Goal: Task Accomplishment & Management: Use online tool/utility

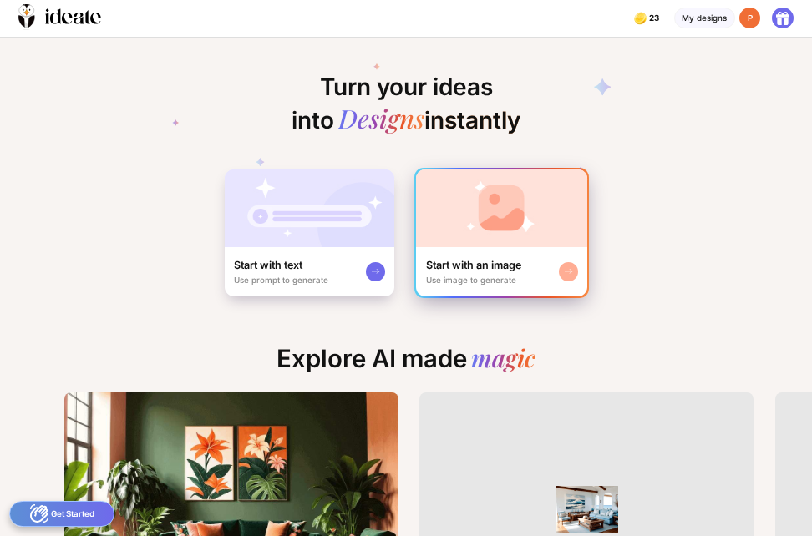
click at [527, 211] on img at bounding box center [501, 209] width 171 height 78
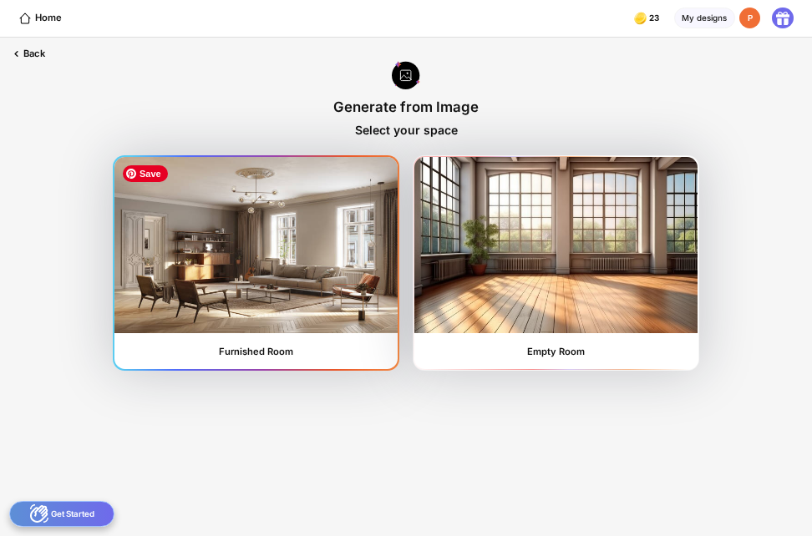
click at [323, 252] on img at bounding box center [255, 244] width 282 height 175
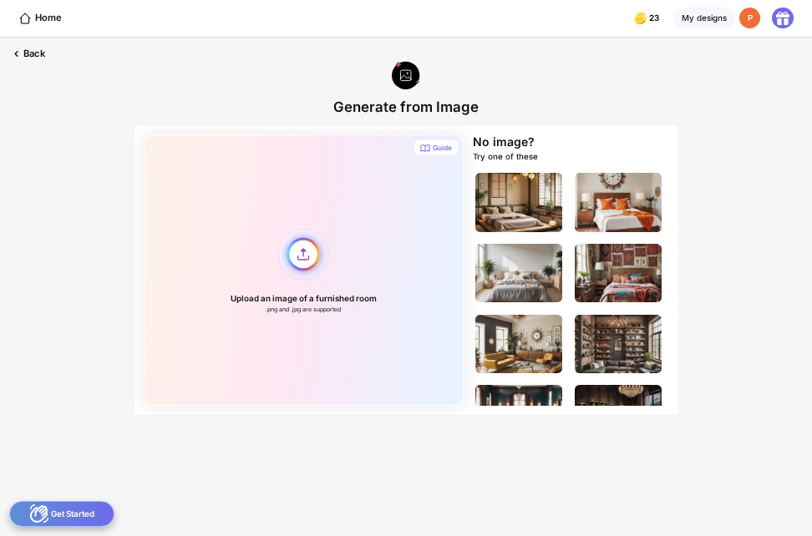
click at [295, 253] on div "Upload an image of a furnished room .png and .jpg are supported" at bounding box center [304, 271] width 320 height 272
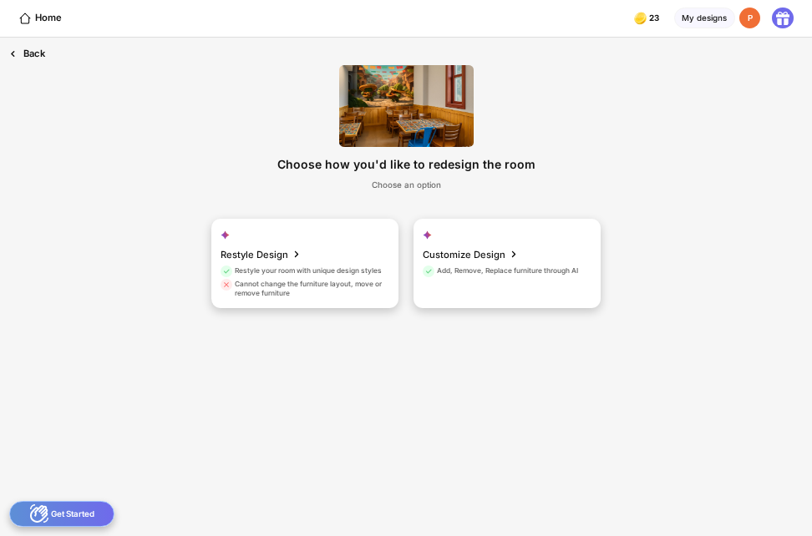
click at [34, 52] on div "Back" at bounding box center [27, 54] width 54 height 33
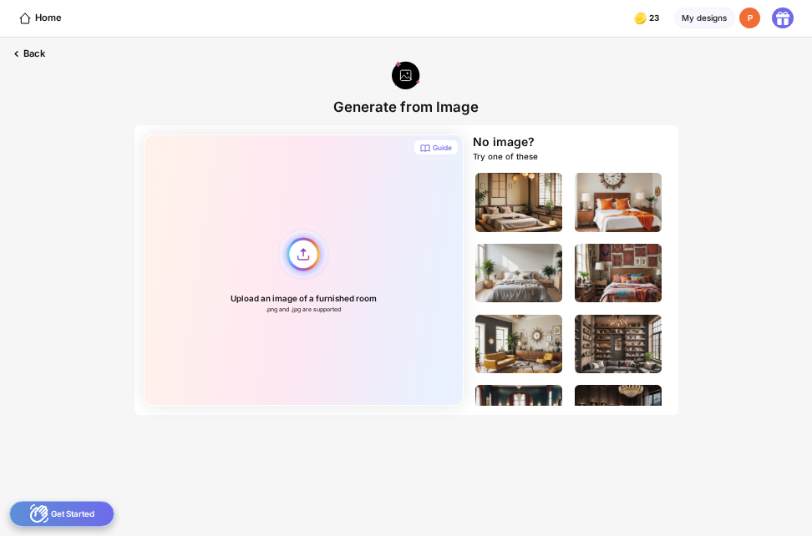
click at [308, 255] on div "Upload an image of a furnished room .png and .jpg are supported" at bounding box center [304, 271] width 320 height 272
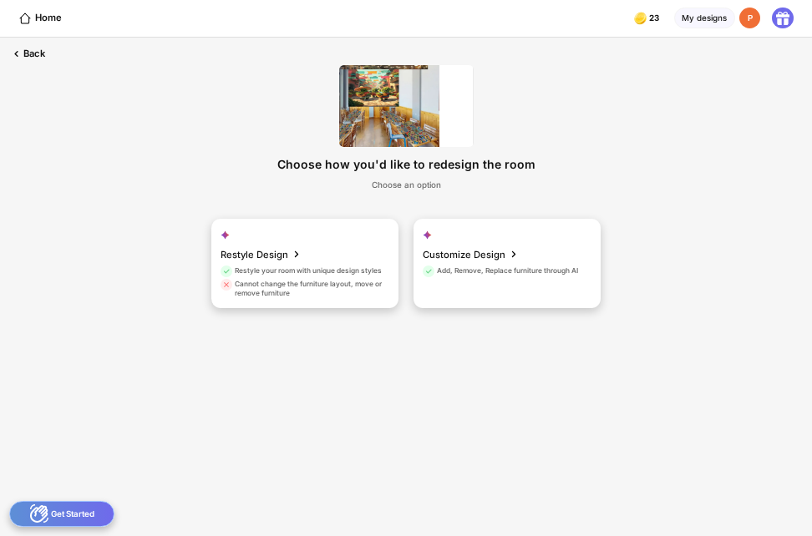
click at [401, 112] on img at bounding box center [406, 106] width 135 height 82
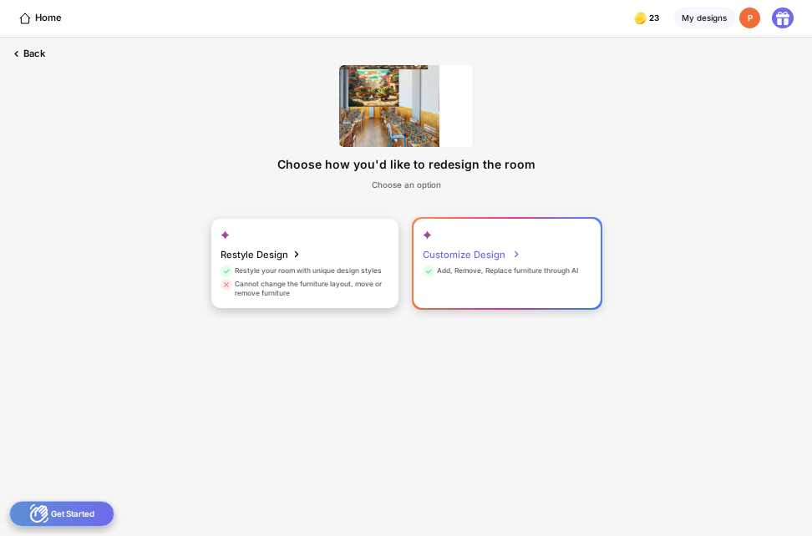
click at [494, 249] on div "Customize Design" at bounding box center [472, 254] width 98 height 23
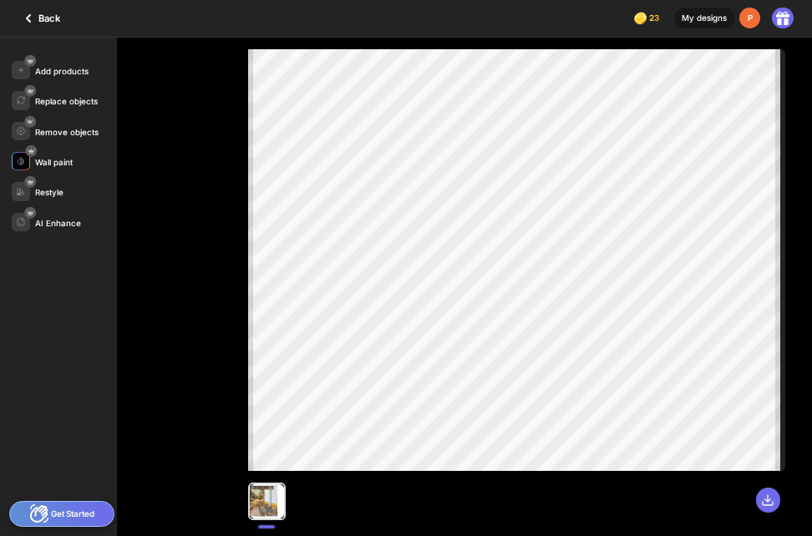
click at [50, 162] on div "Wall paint" at bounding box center [54, 162] width 38 height 9
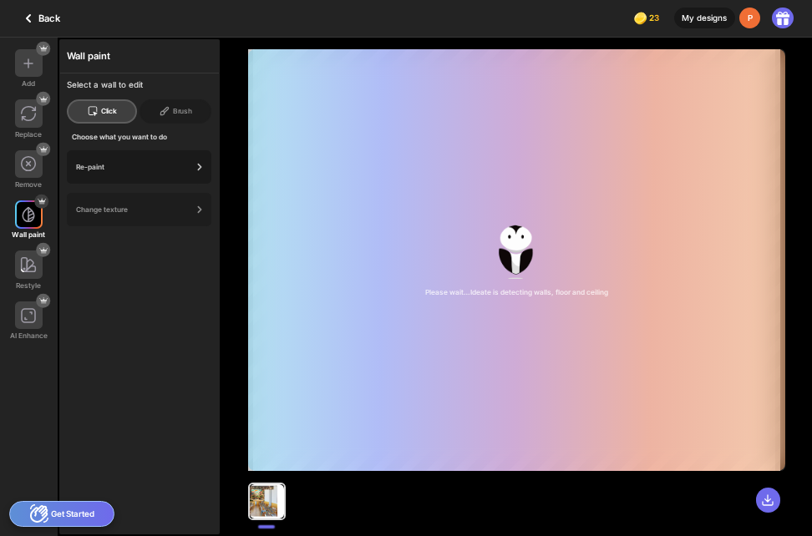
click at [179, 172] on div "Re-paint" at bounding box center [139, 166] width 145 height 33
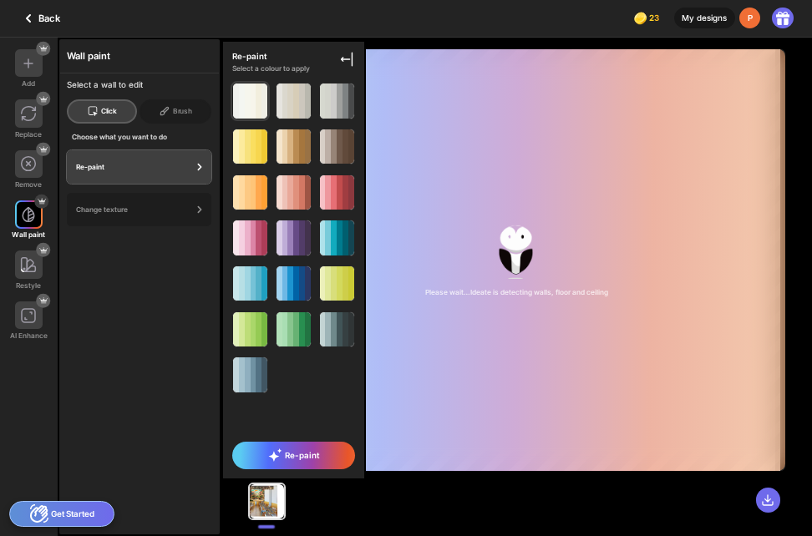
click at [247, 111] on div at bounding box center [248, 101] width 6 height 34
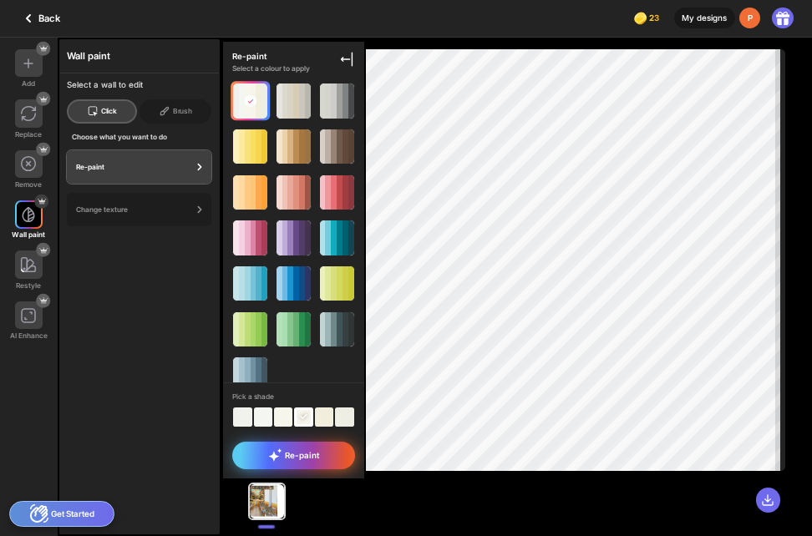
click at [273, 455] on icon at bounding box center [273, 456] width 11 height 11
click at [305, 461] on span "Re-paint" at bounding box center [293, 455] width 51 height 13
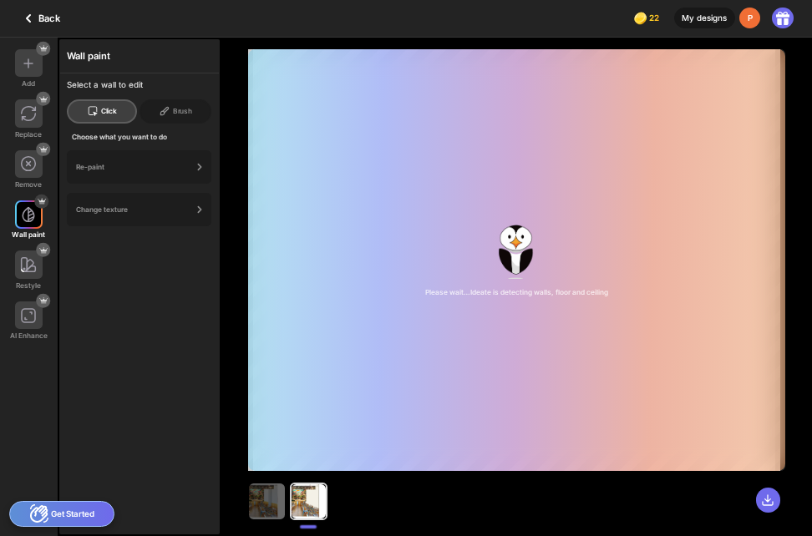
click at [597, 495] on div at bounding box center [516, 495] width 537 height 49
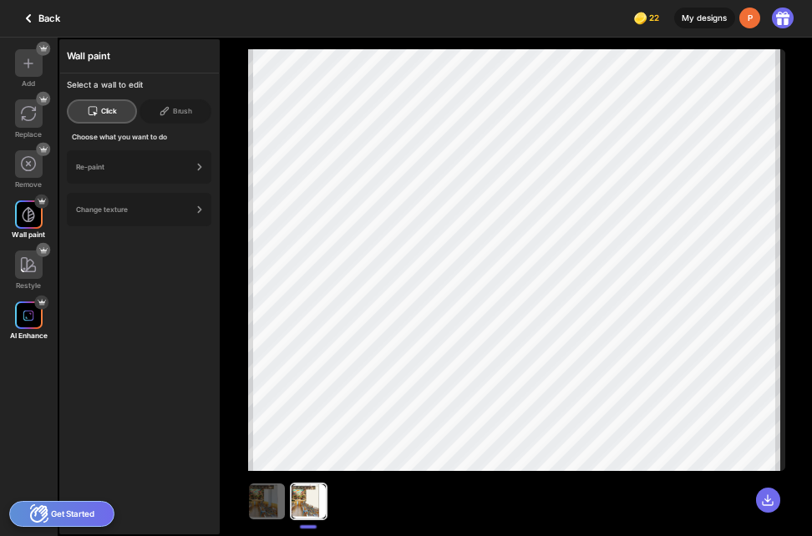
click at [32, 312] on img at bounding box center [29, 316] width 12 height 12
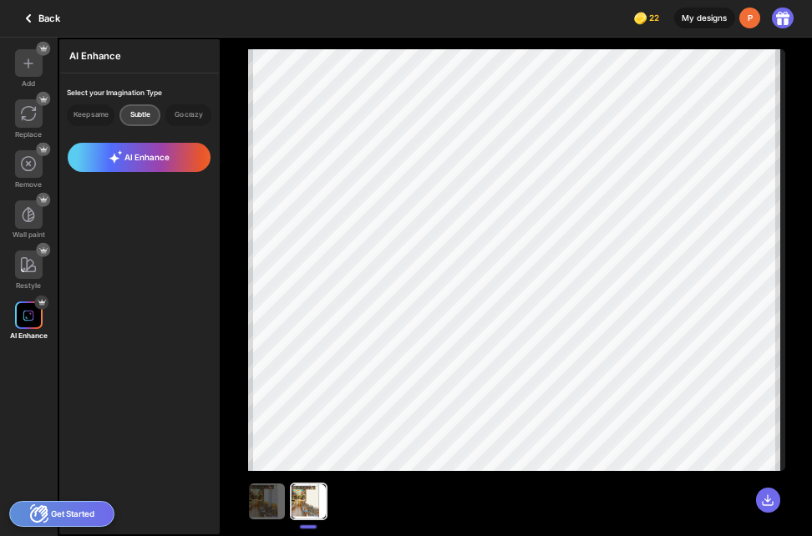
click at [20, 313] on div at bounding box center [29, 316] width 28 height 28
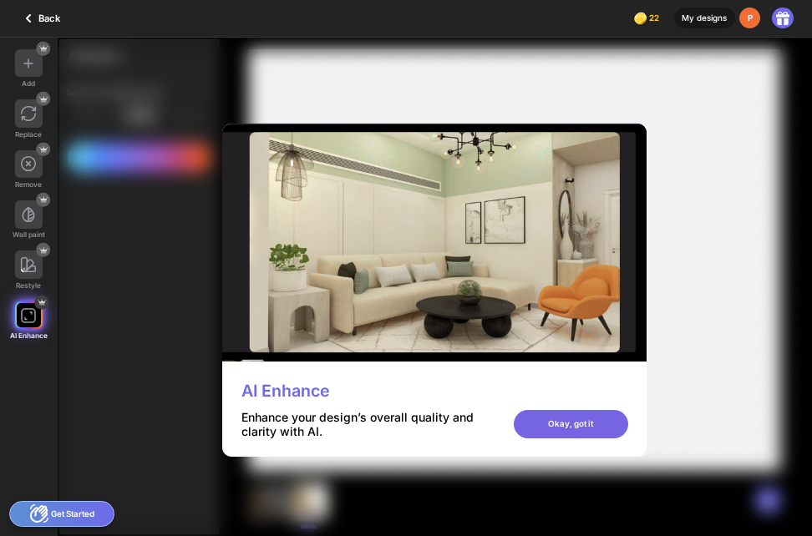
click at [574, 418] on div "Okay, got it" at bounding box center [571, 424] width 114 height 28
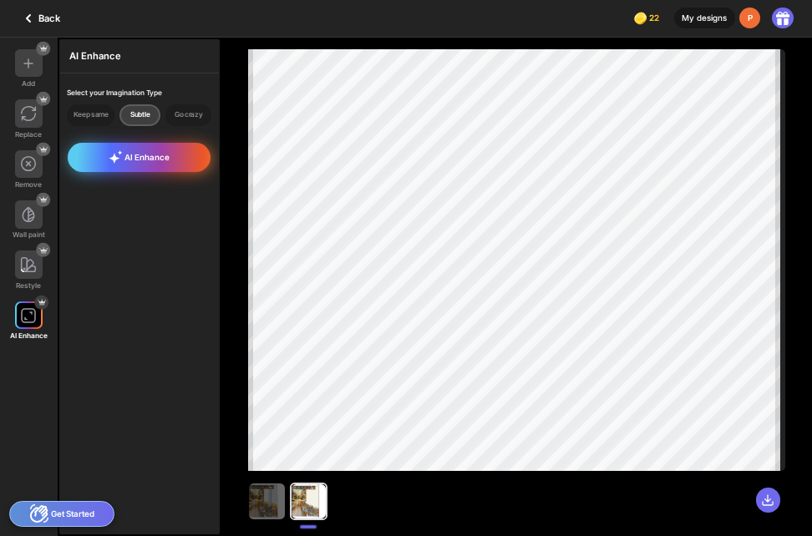
click at [151, 156] on span "AI Enhance" at bounding box center [140, 156] width 62 height 13
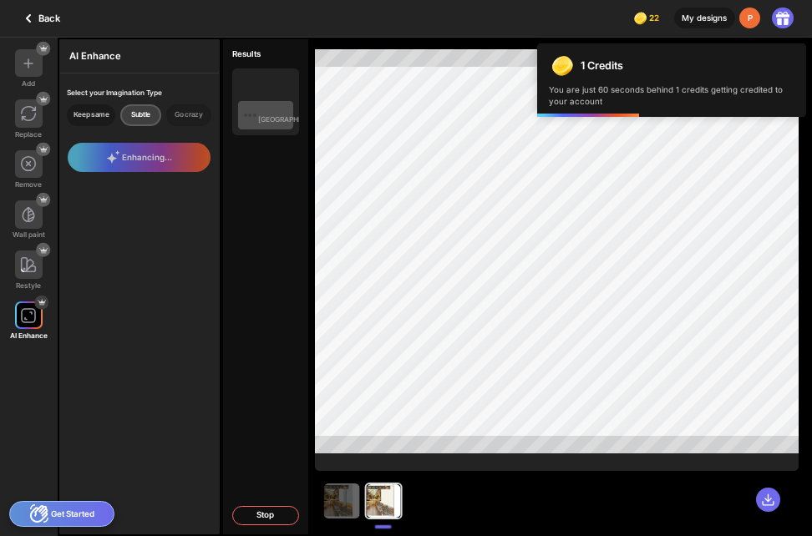
click at [95, 114] on div "Keep same" at bounding box center [91, 115] width 48 height 22
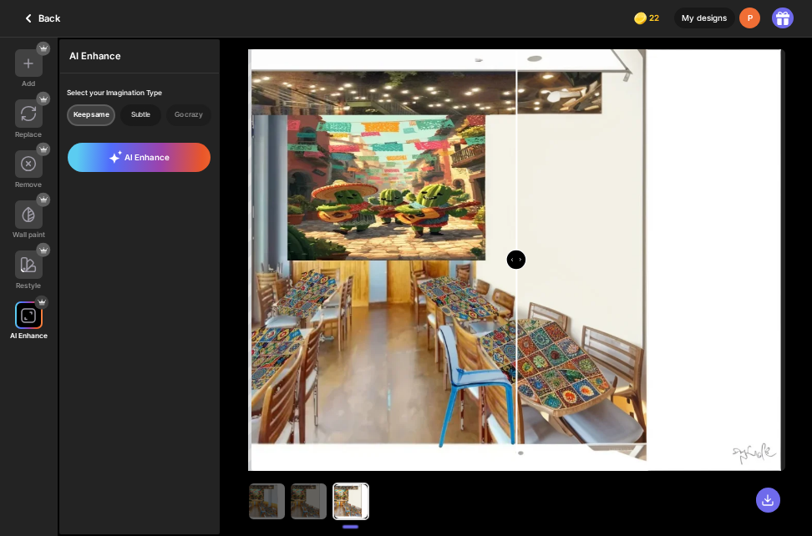
click at [150, 116] on div "Subtle" at bounding box center [140, 115] width 41 height 22
click at [191, 116] on div "Go crazy" at bounding box center [188, 115] width 46 height 22
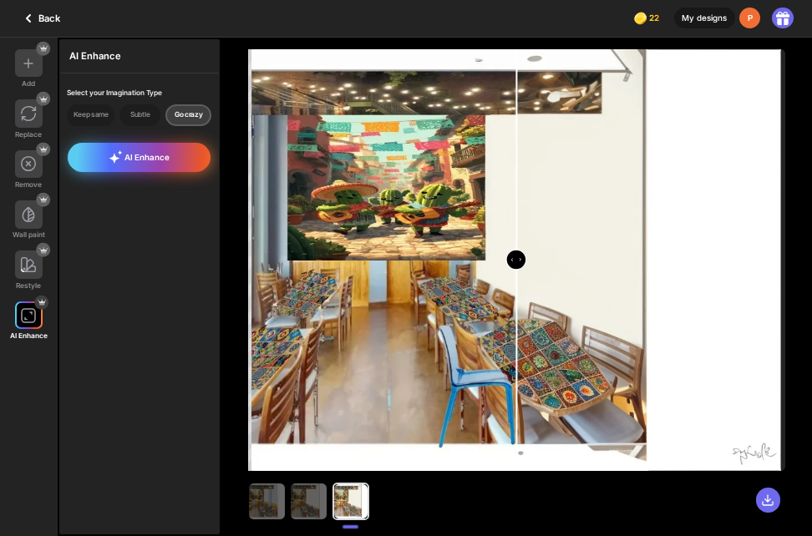
click at [167, 155] on span "AI Enhance" at bounding box center [140, 156] width 62 height 13
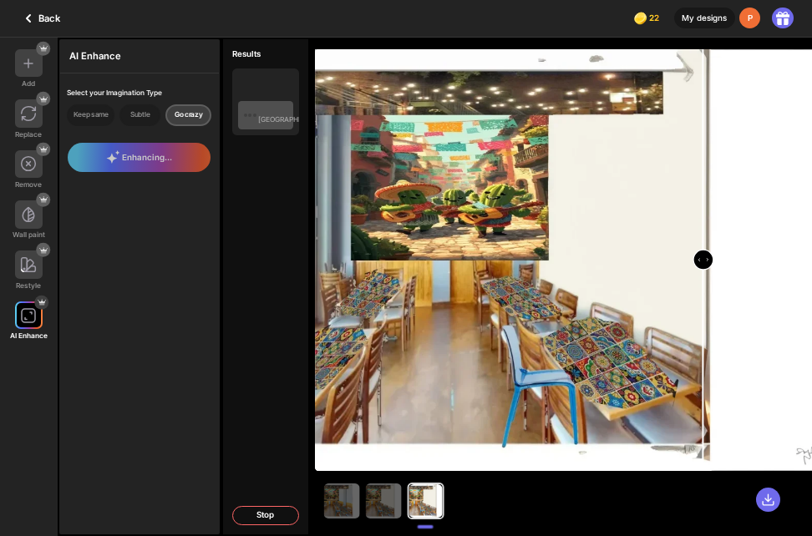
drag, startPoint x: 521, startPoint y: 269, endPoint x: 699, endPoint y: 302, distance: 181.9
type input "****"
click at [699, 302] on input "range" at bounding box center [580, 262] width 526 height 422
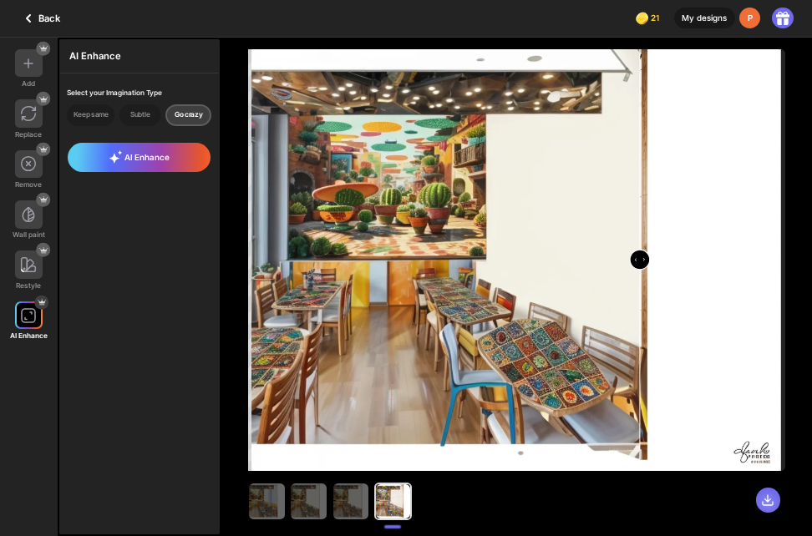
click at [770, 500] on icon at bounding box center [768, 501] width 10 height 10
click at [259, 507] on img at bounding box center [267, 502] width 36 height 36
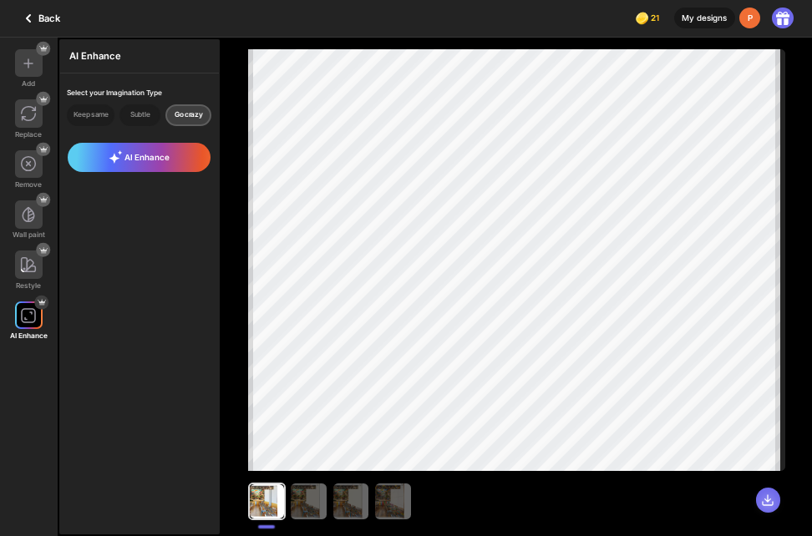
click at [772, 497] on icon at bounding box center [767, 500] width 13 height 13
click at [303, 508] on img at bounding box center [309, 502] width 36 height 36
click at [338, 501] on img at bounding box center [351, 502] width 36 height 36
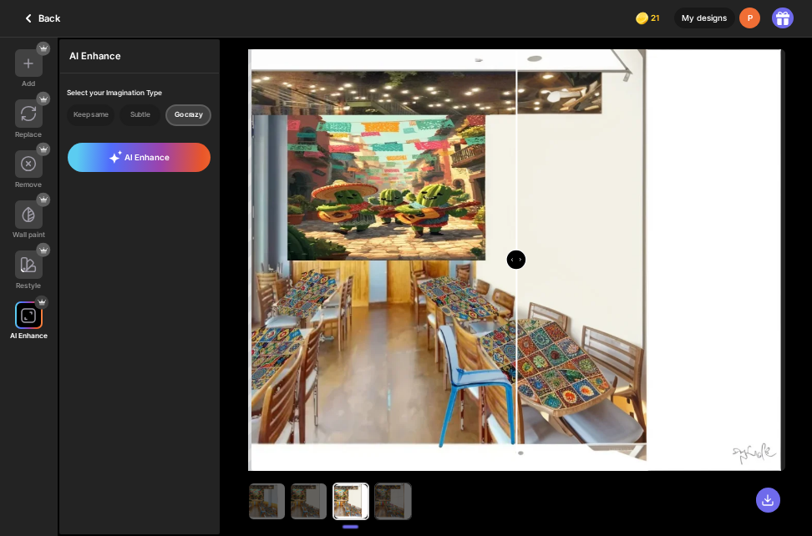
click at [388, 497] on img at bounding box center [393, 502] width 36 height 36
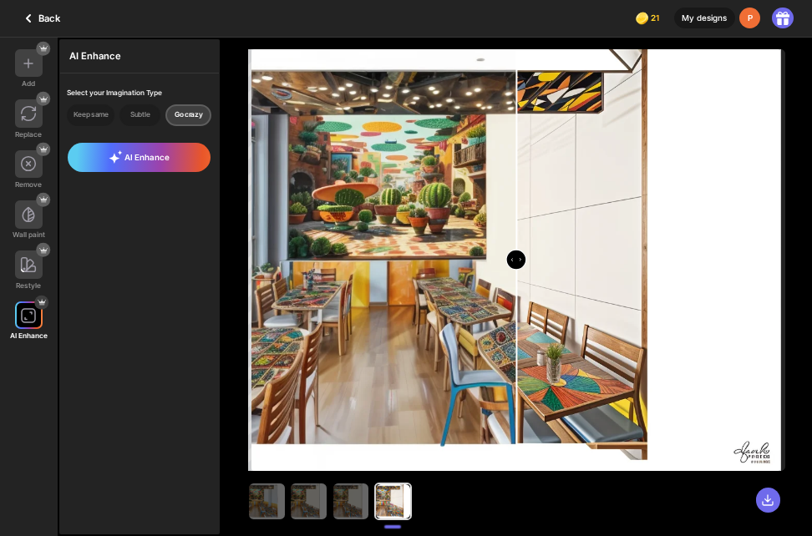
click at [90, 450] on div "AI Enhance Select your Imagination Type Keep same Subtle Go crazy AI Enhance" at bounding box center [139, 287] width 160 height 496
click at [263, 499] on img at bounding box center [267, 502] width 36 height 36
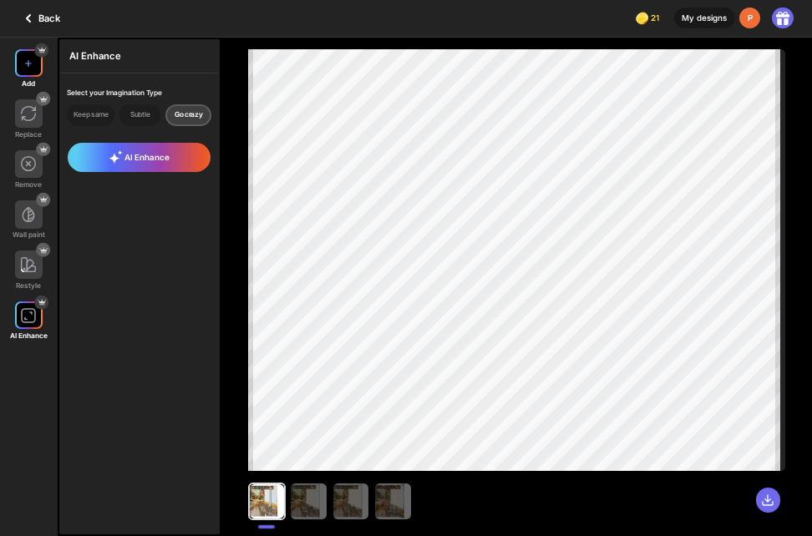
click at [23, 72] on div at bounding box center [29, 63] width 28 height 28
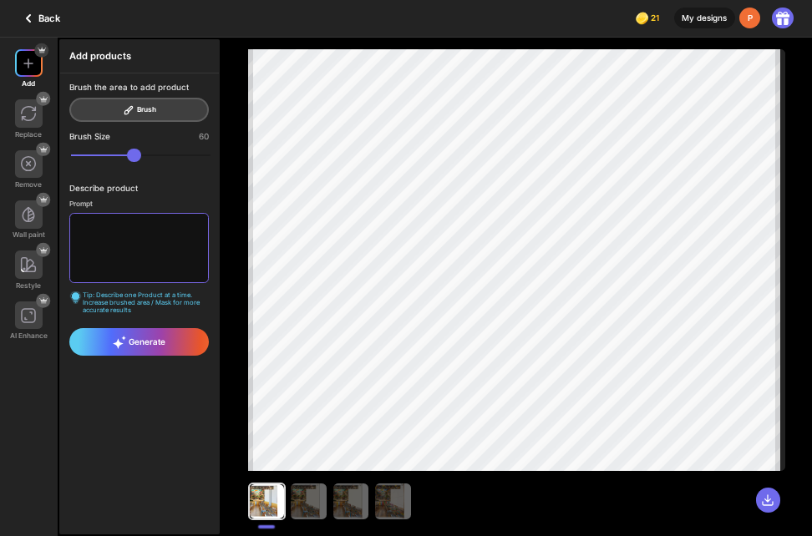
click at [121, 227] on textarea at bounding box center [139, 248] width 140 height 71
click at [31, 117] on img at bounding box center [29, 114] width 12 height 12
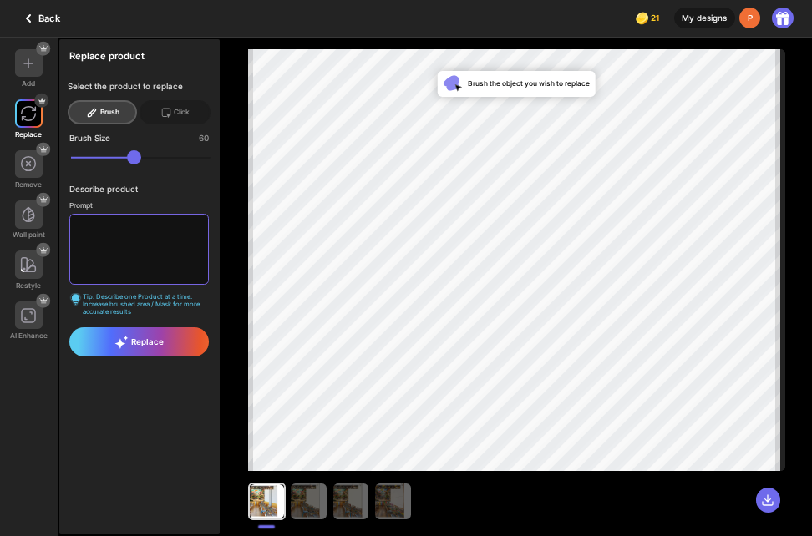
click at [101, 245] on textarea at bounding box center [139, 249] width 140 height 71
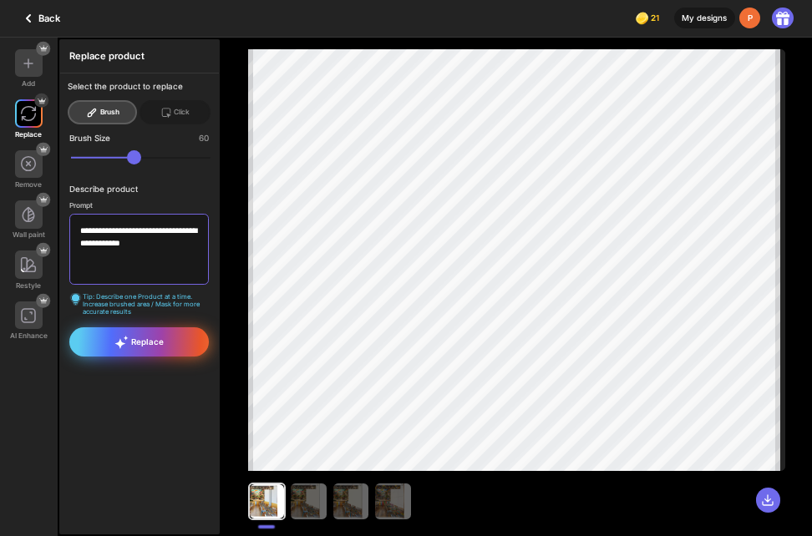
type textarea "**********"
click at [133, 338] on span "Replace" at bounding box center [138, 342] width 49 height 13
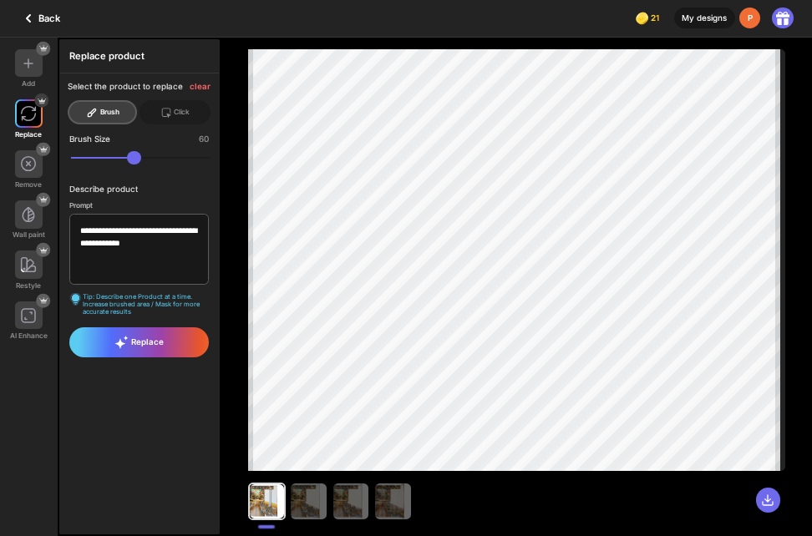
click at [149, 165] on div at bounding box center [139, 159] width 140 height 18
drag, startPoint x: 149, startPoint y: 160, endPoint x: 114, endPoint y: 169, distance: 36.3
type input "**"
click at [114, 165] on input "range" at bounding box center [141, 158] width 140 height 14
click at [175, 338] on div "Replace" at bounding box center [139, 343] width 140 height 30
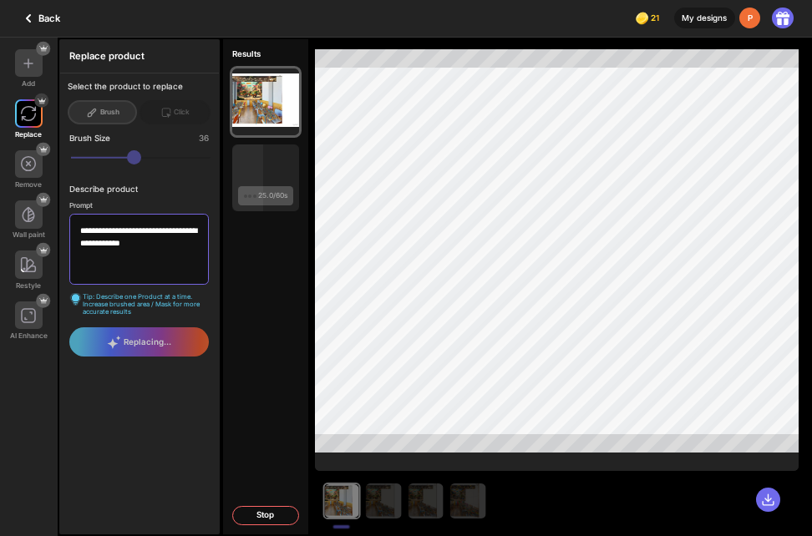
click at [123, 245] on textarea "**********" at bounding box center [139, 249] width 140 height 71
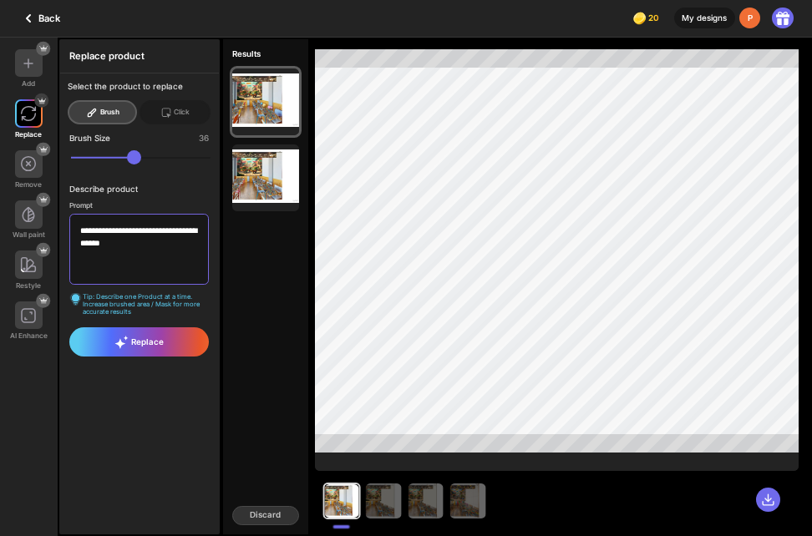
type textarea "**********"
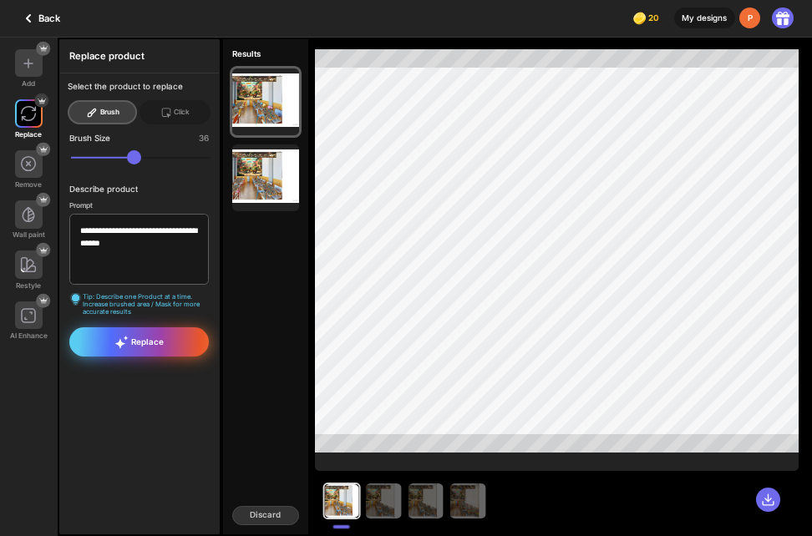
click at [161, 348] on span "Replace" at bounding box center [138, 342] width 49 height 13
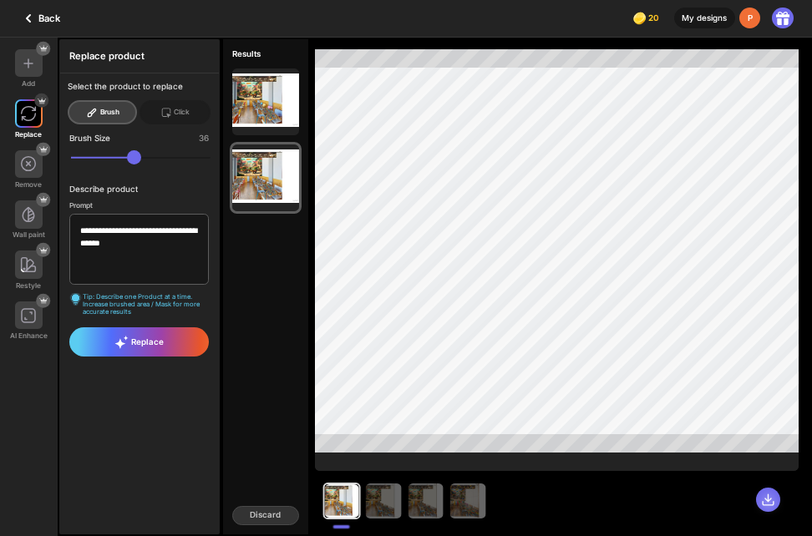
click at [767, 501] on icon at bounding box center [768, 501] width 10 height 10
click at [765, 503] on icon at bounding box center [767, 499] width 13 height 13
click at [30, 211] on img at bounding box center [29, 215] width 12 height 12
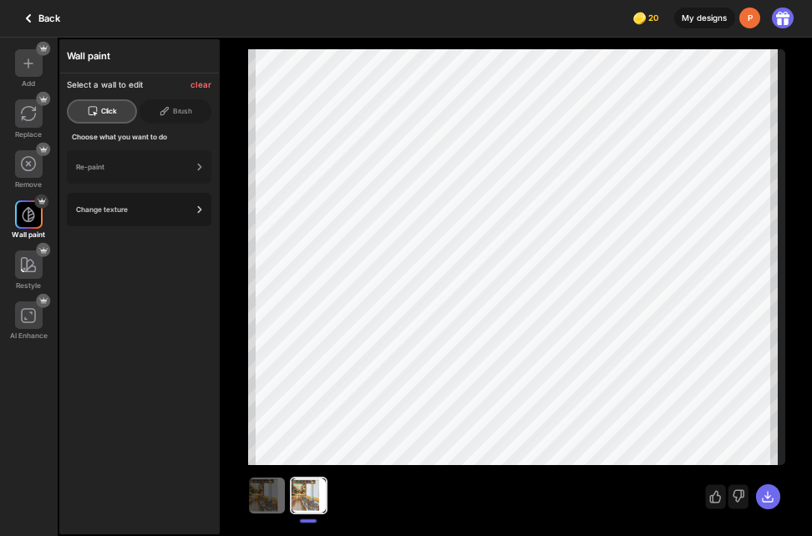
click at [196, 203] on icon at bounding box center [199, 209] width 17 height 17
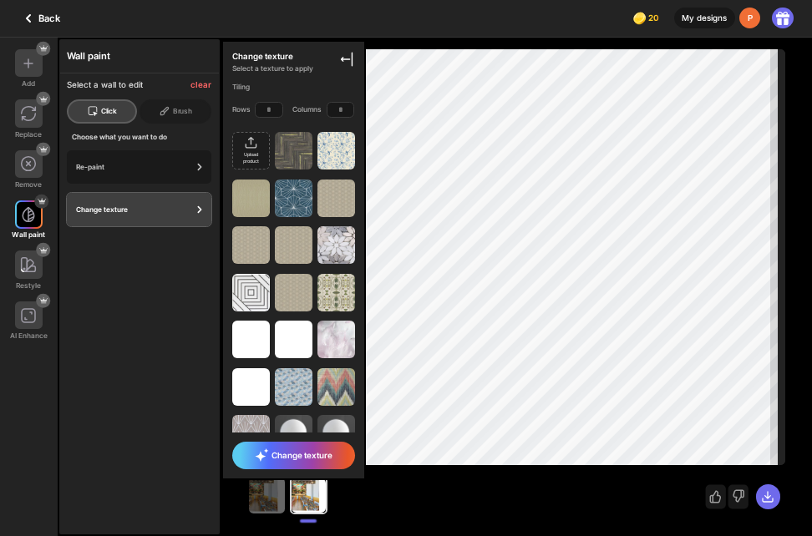
click at [186, 168] on div "Re-paint" at bounding box center [133, 167] width 115 height 8
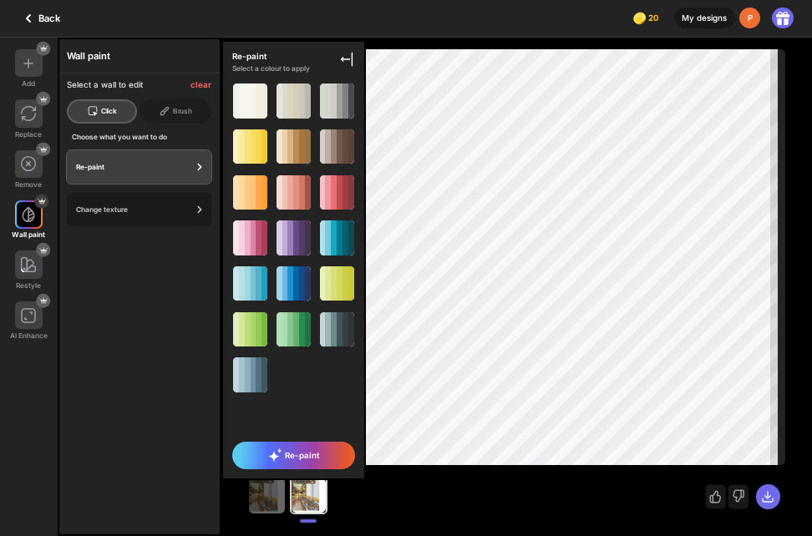
click at [179, 206] on div "Change texture" at bounding box center [133, 210] width 115 height 8
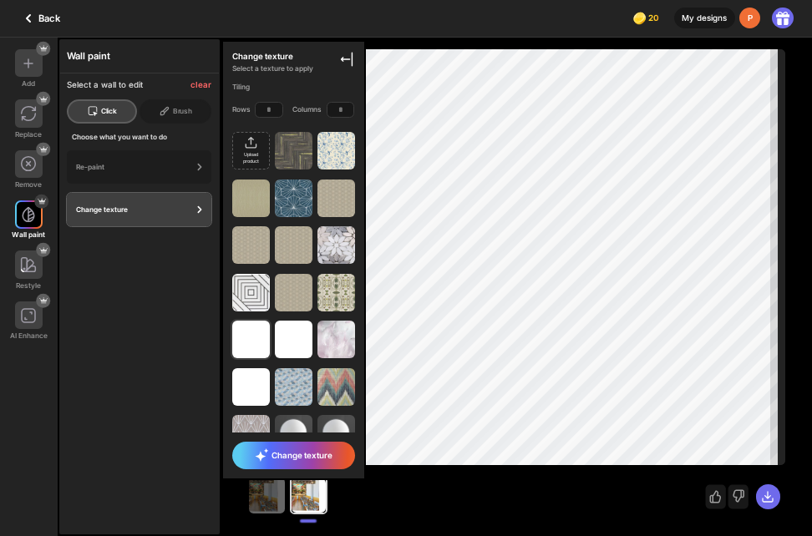
click at [234, 343] on img at bounding box center [251, 340] width 38 height 38
click at [263, 460] on icon at bounding box center [262, 455] width 14 height 13
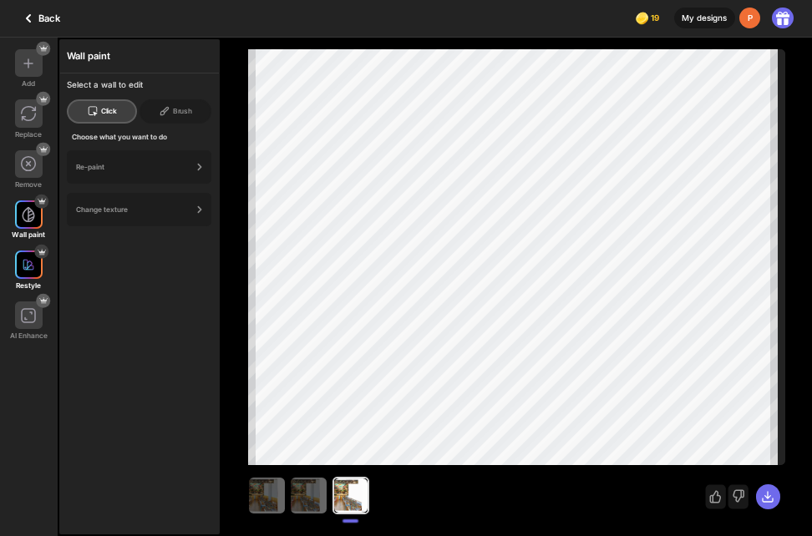
click at [23, 269] on img at bounding box center [29, 265] width 12 height 12
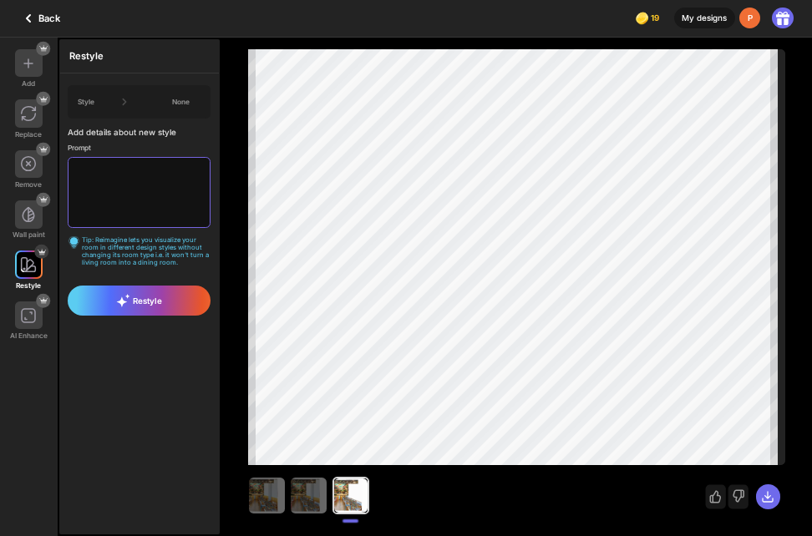
click at [82, 181] on textarea at bounding box center [139, 192] width 142 height 71
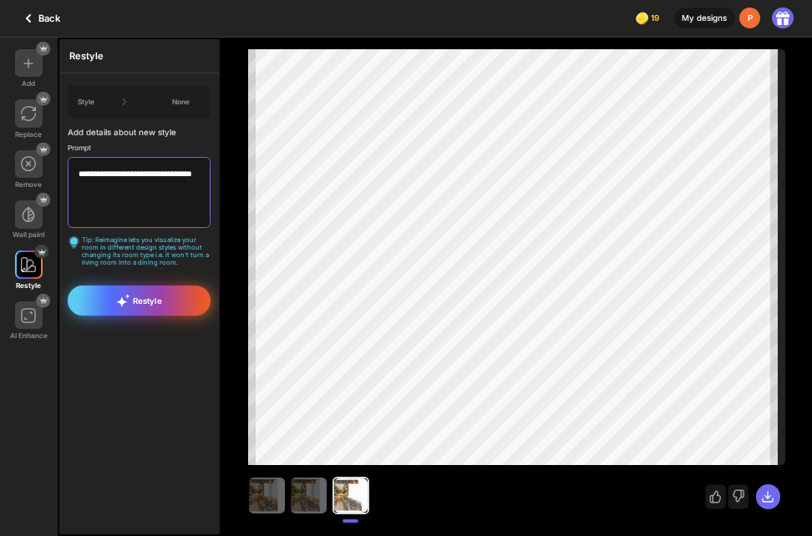
type textarea "**********"
click at [118, 304] on icon at bounding box center [123, 300] width 14 height 13
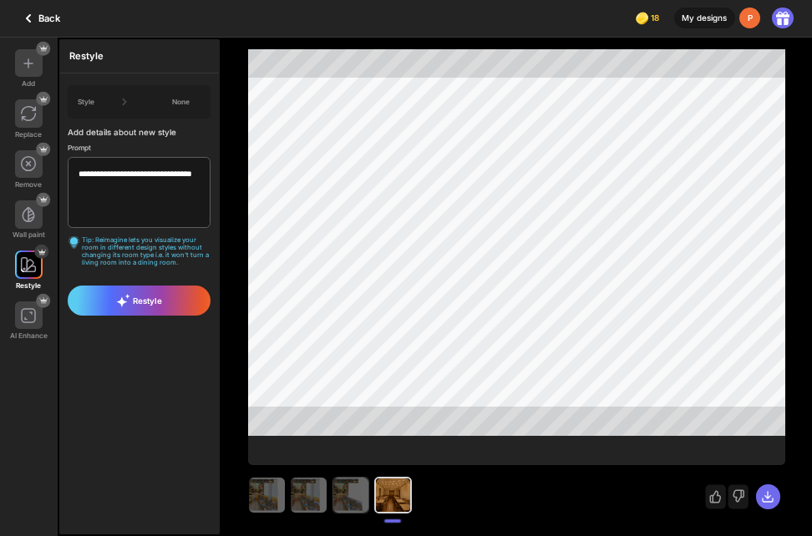
click at [337, 498] on img at bounding box center [351, 496] width 36 height 36
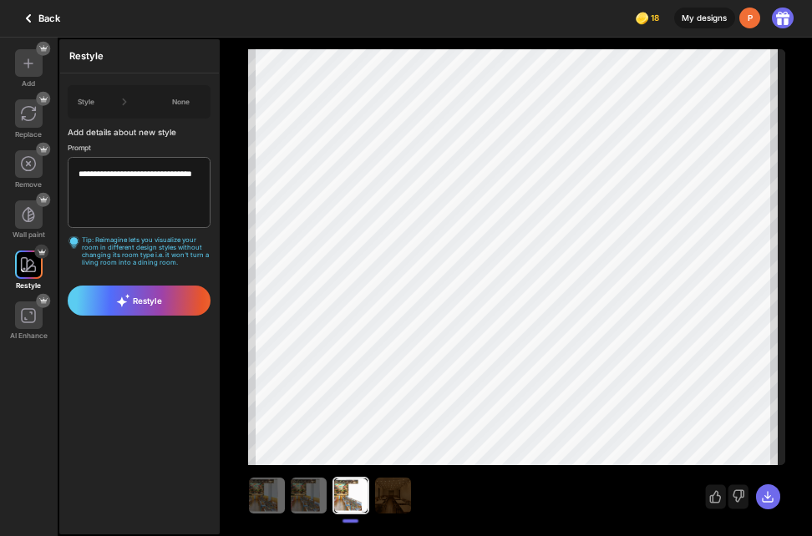
click at [336, 497] on div at bounding box center [351, 496] width 34 height 34
click at [362, 500] on div at bounding box center [351, 496] width 34 height 34
click at [25, 124] on div at bounding box center [29, 113] width 28 height 28
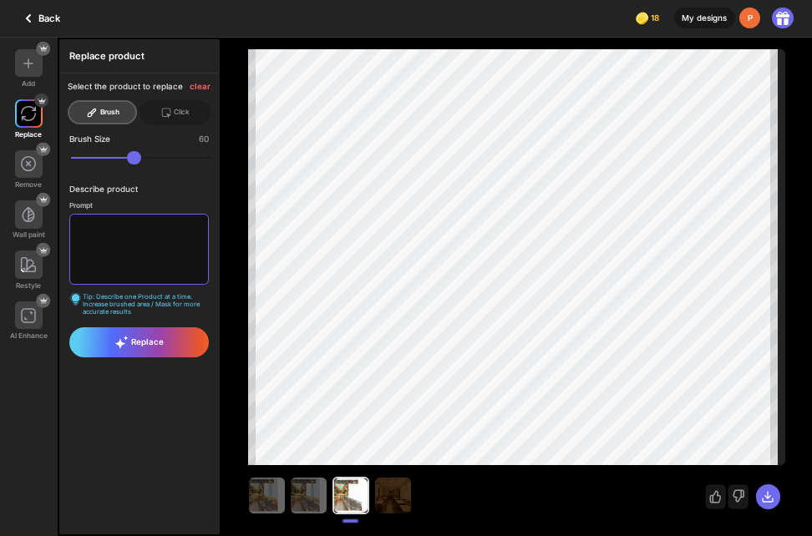
click at [172, 229] on textarea at bounding box center [139, 249] width 140 height 71
drag, startPoint x: 135, startPoint y: 348, endPoint x: 88, endPoint y: 323, distance: 53.1
click at [131, 344] on span "Replace" at bounding box center [138, 342] width 49 height 13
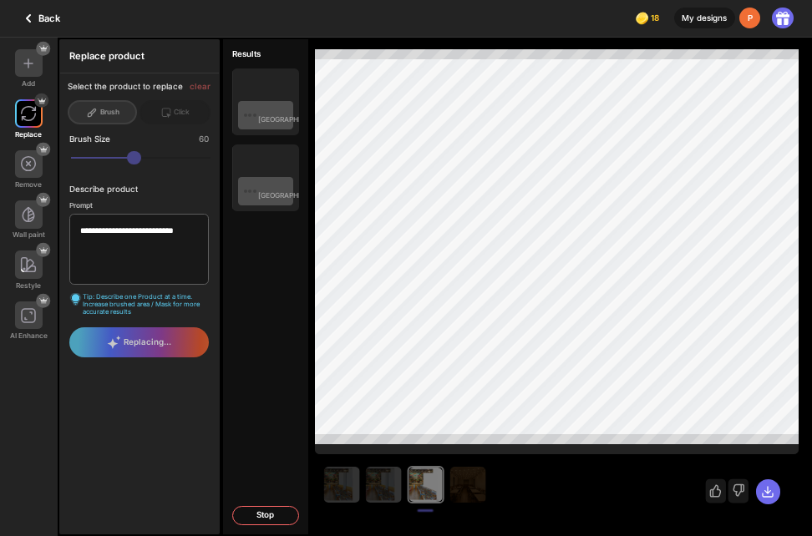
click at [88, 323] on div "**********" at bounding box center [139, 261] width 159 height 131
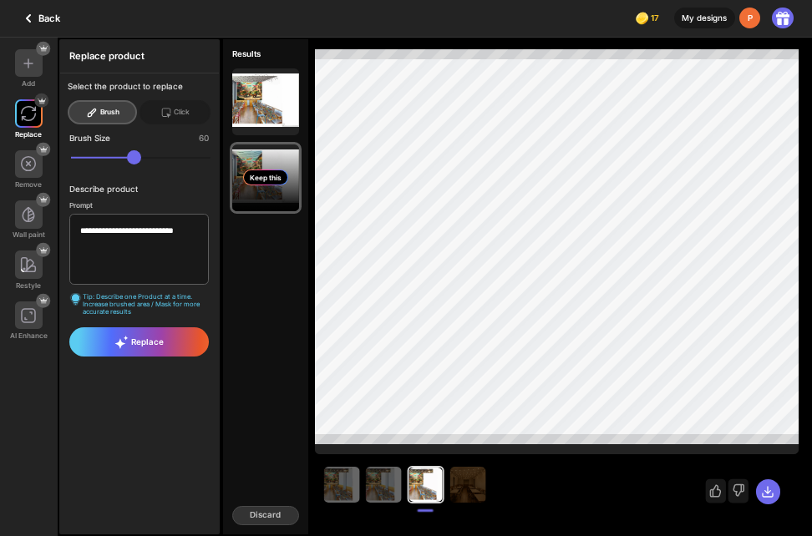
click at [254, 197] on div "Keep this" at bounding box center [265, 178] width 67 height 67
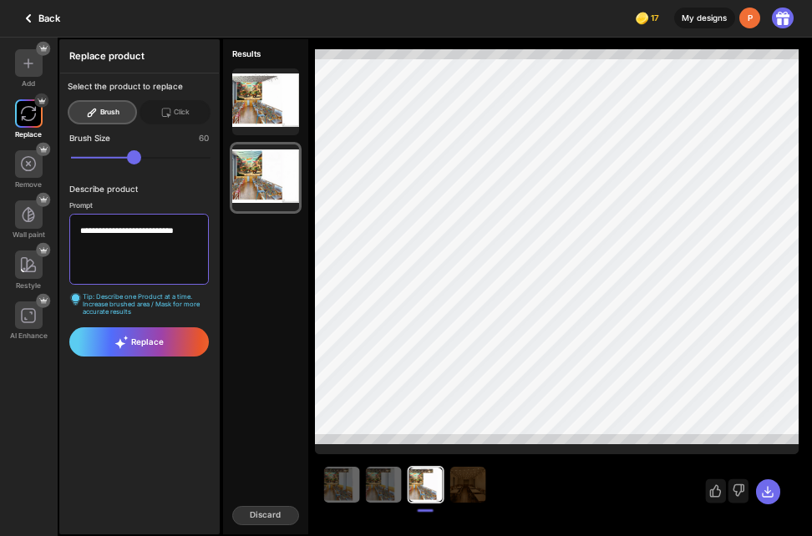
click at [142, 251] on textarea "**********" at bounding box center [139, 249] width 140 height 71
click at [150, 229] on textarea "**********" at bounding box center [139, 249] width 140 height 71
click at [154, 230] on textarea "**********" at bounding box center [139, 249] width 140 height 71
type textarea "**********"
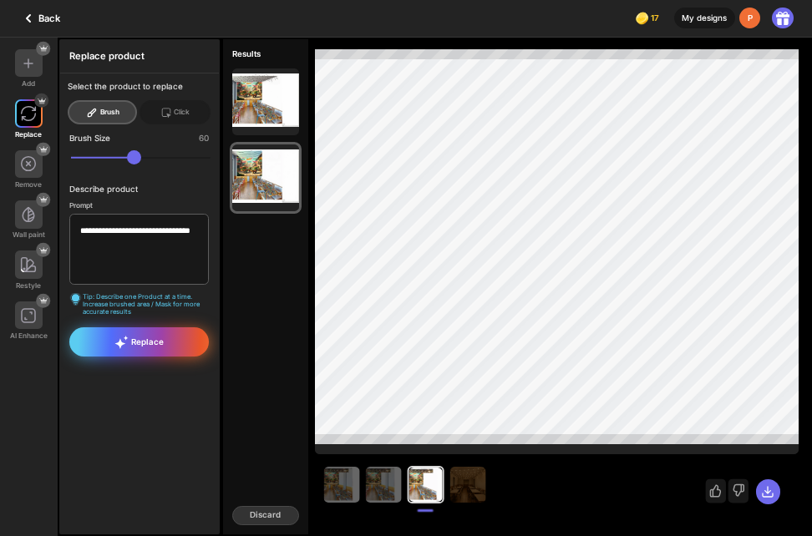
click at [132, 341] on span "Replace" at bounding box center [138, 342] width 49 height 13
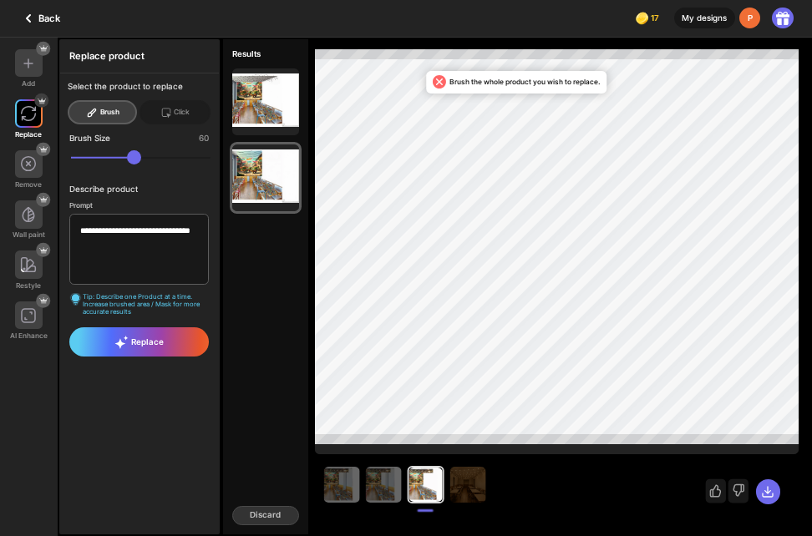
click at [540, 76] on div "Brush the whole product you wish to replace." at bounding box center [517, 82] width 180 height 23
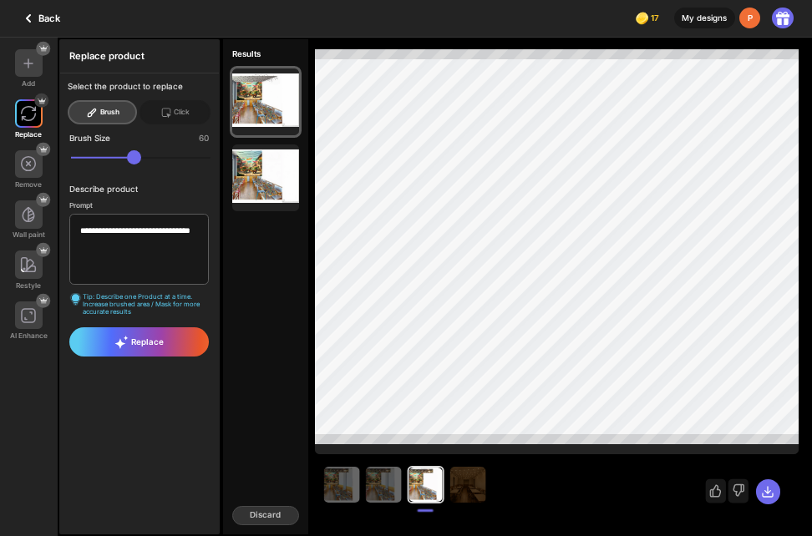
click at [119, 108] on div "Brush" at bounding box center [102, 112] width 69 height 24
type input "**"
click at [179, 157] on input "range" at bounding box center [141, 157] width 140 height 14
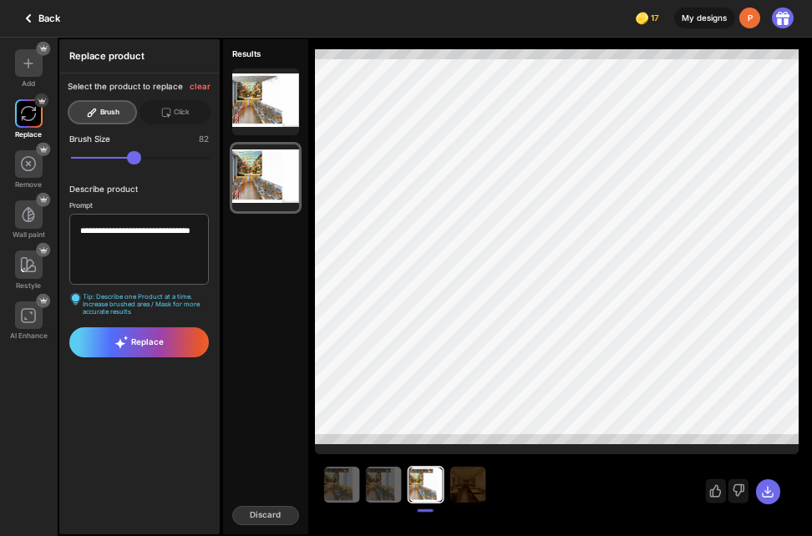
click at [157, 336] on span "Replace" at bounding box center [138, 342] width 49 height 13
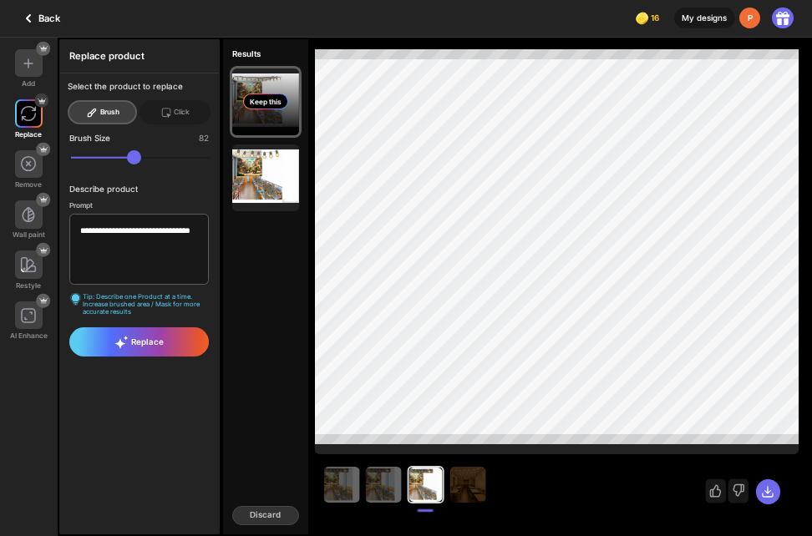
click at [279, 99] on div "Keep this" at bounding box center [265, 102] width 45 height 16
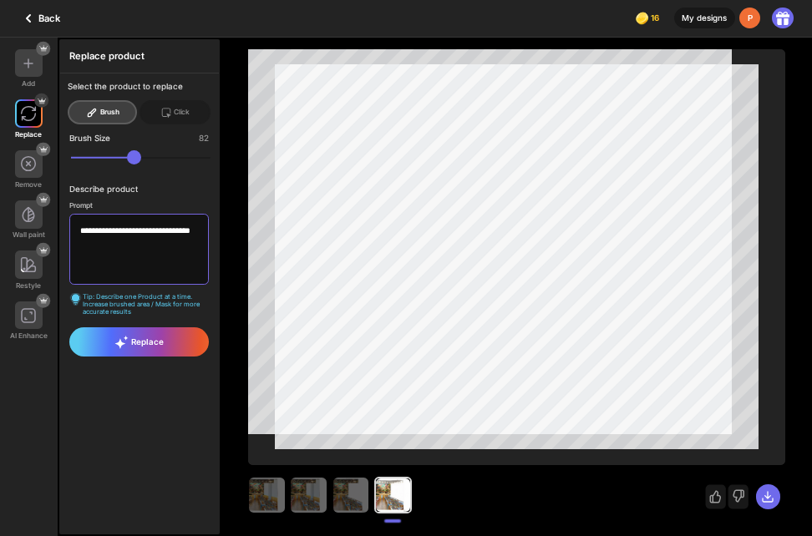
click at [137, 251] on textarea "**********" at bounding box center [139, 249] width 140 height 71
type textarea "*"
click at [40, 70] on div at bounding box center [29, 63] width 28 height 28
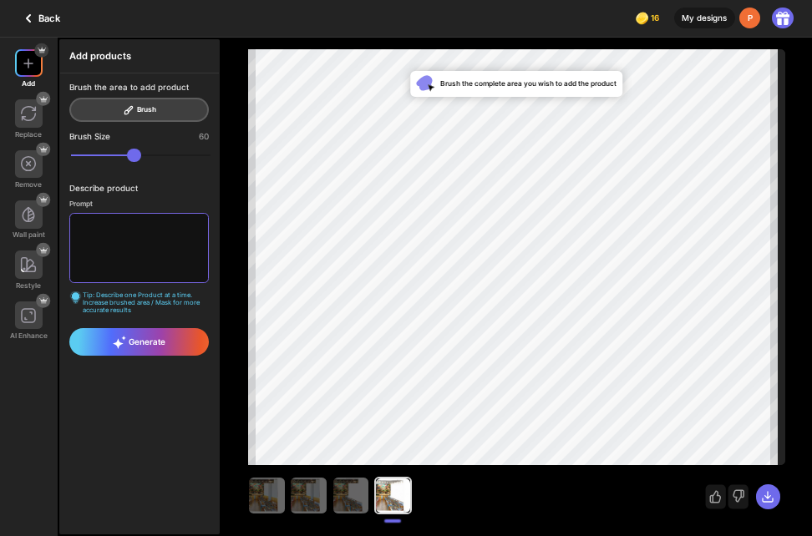
click at [103, 234] on textarea at bounding box center [139, 248] width 140 height 71
click at [150, 103] on div "Brush the area to add product Brush" at bounding box center [139, 102] width 140 height 39
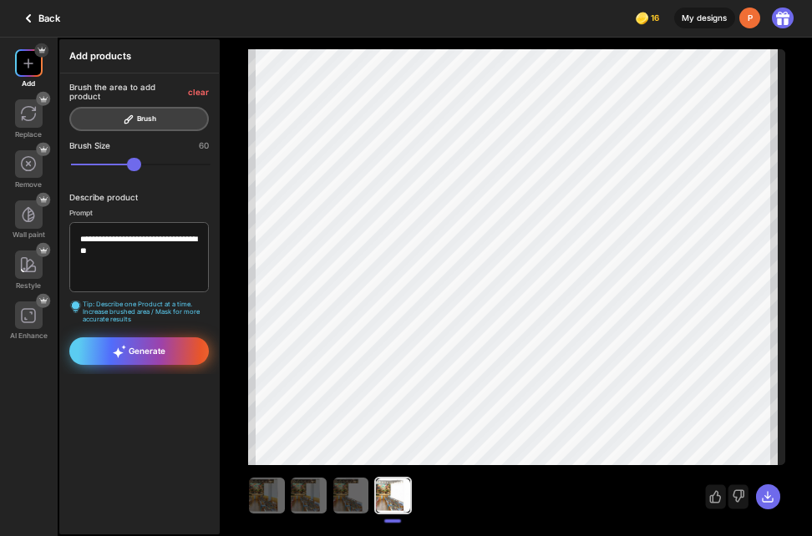
click at [134, 346] on span "Generate" at bounding box center [139, 351] width 53 height 13
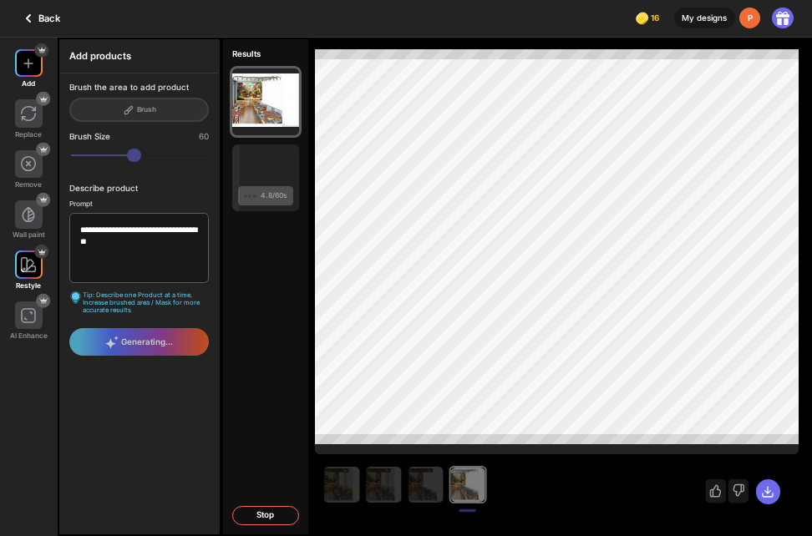
drag, startPoint x: 62, startPoint y: 279, endPoint x: 50, endPoint y: 272, distance: 13.5
click at [50, 272] on div "**********" at bounding box center [110, 287] width 221 height 499
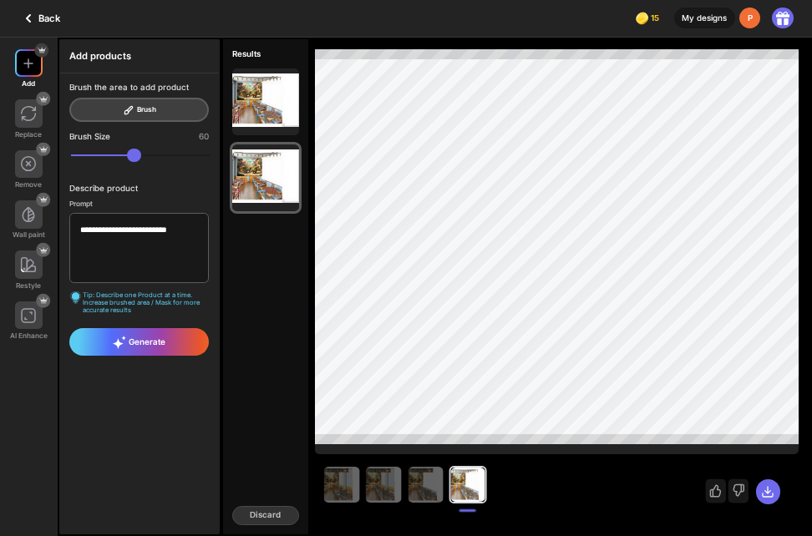
click at [173, 103] on div "Brush the area to add product Brush" at bounding box center [139, 102] width 140 height 39
click at [177, 110] on div "Brush the area to add product Brush" at bounding box center [139, 102] width 140 height 39
click at [143, 227] on textarea "**********" at bounding box center [139, 248] width 140 height 71
click at [143, 226] on textarea "**********" at bounding box center [139, 248] width 140 height 71
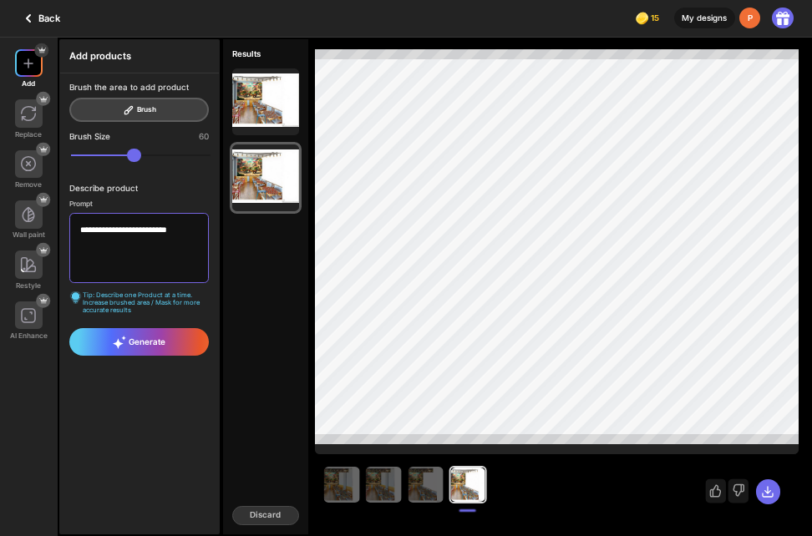
click at [143, 228] on textarea "**********" at bounding box center [139, 248] width 140 height 71
click at [153, 107] on div "Brush the area to add product Brush" at bounding box center [139, 102] width 140 height 39
drag, startPoint x: 153, startPoint y: 113, endPoint x: 126, endPoint y: 114, distance: 26.8
click at [126, 114] on div "Brush the area to add product Brush" at bounding box center [139, 102] width 140 height 39
click at [31, 69] on div at bounding box center [29, 63] width 28 height 28
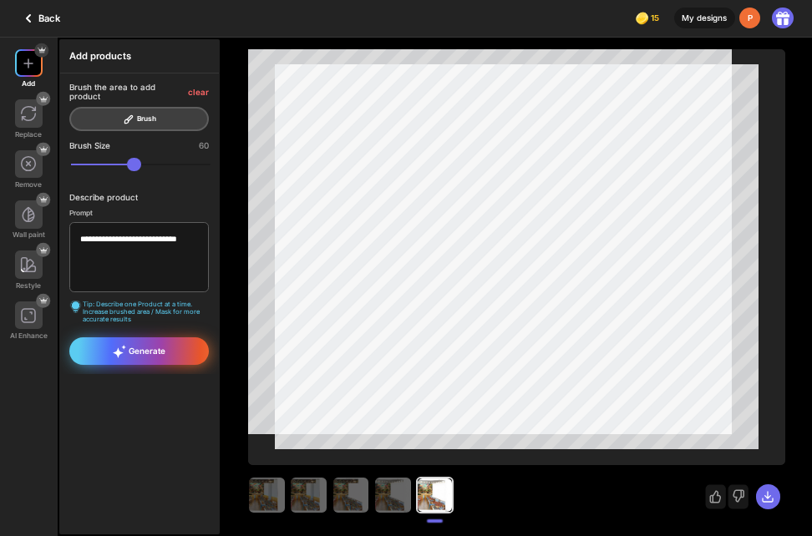
click at [126, 345] on icon at bounding box center [119, 351] width 13 height 13
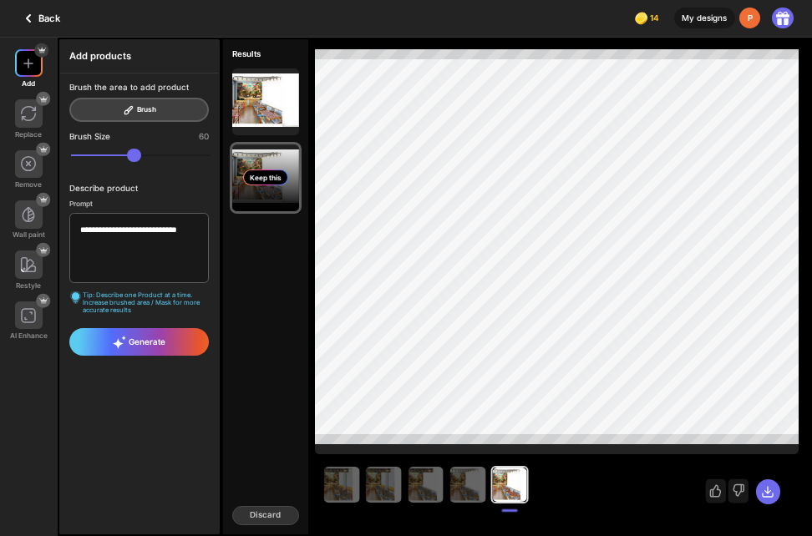
click at [257, 170] on div "Keep this" at bounding box center [265, 178] width 45 height 16
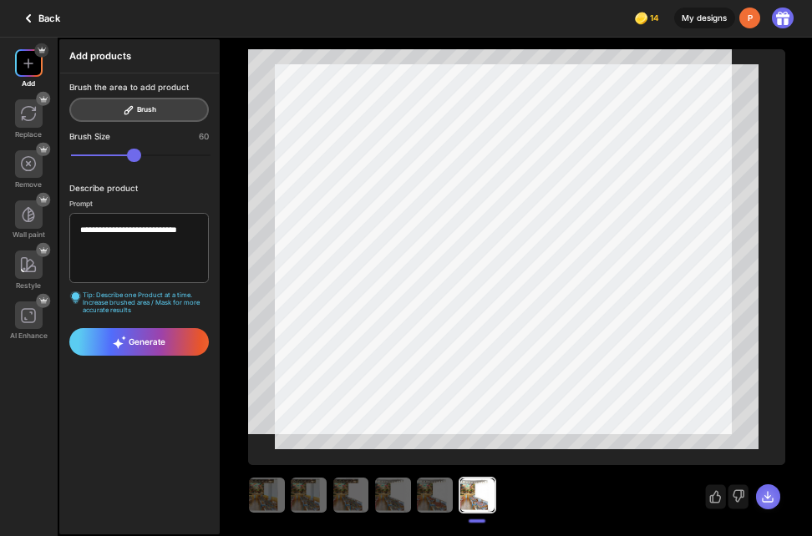
click at [768, 497] on icon at bounding box center [768, 497] width 10 height 10
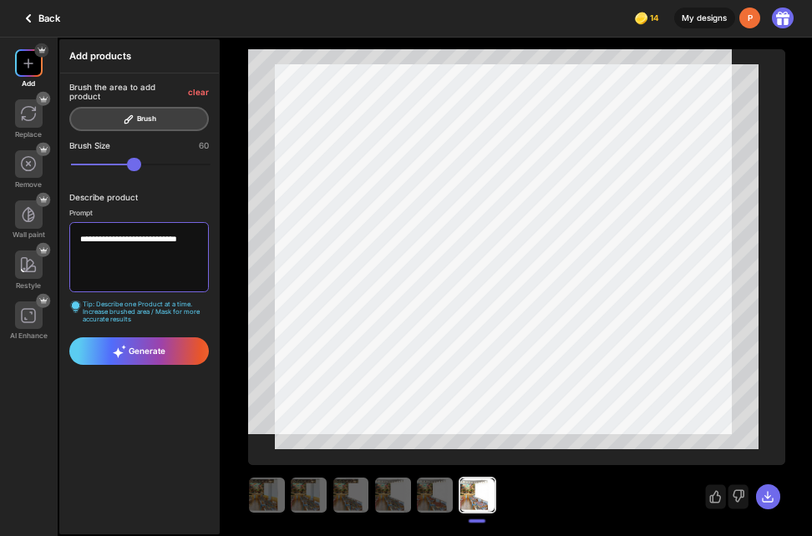
click at [196, 224] on textarea "**********" at bounding box center [139, 257] width 140 height 71
type textarea "*"
click at [37, 114] on div at bounding box center [29, 113] width 28 height 28
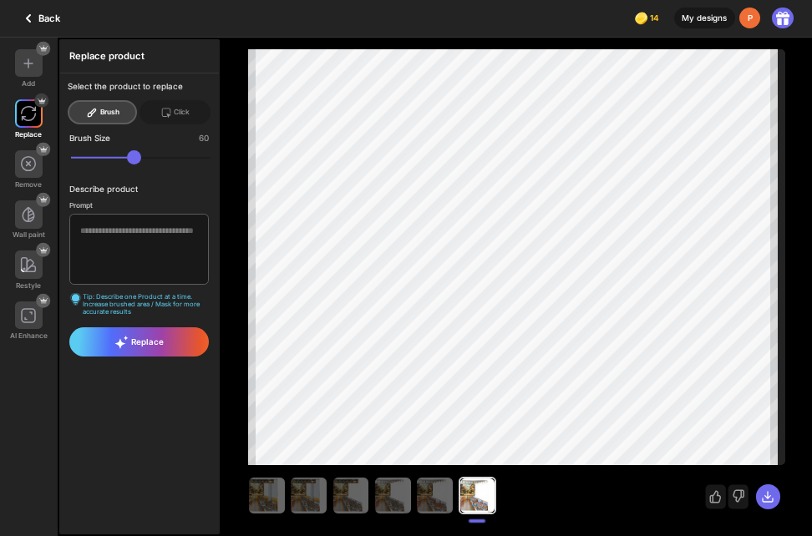
click at [60, 373] on div "Replace product Select the product to replace Brush Click Brush Size 60 Describ…" at bounding box center [139, 287] width 159 height 494
click at [55, 373] on div "Add Replace Remove Wall paint Restyle AI Enhance" at bounding box center [29, 287] width 58 height 499
click at [66, 477] on div "Replace product Select the product to replace clear Brush Click Brush Size 60 D…" at bounding box center [139, 287] width 159 height 494
click at [33, 26] on icon at bounding box center [28, 18] width 20 height 20
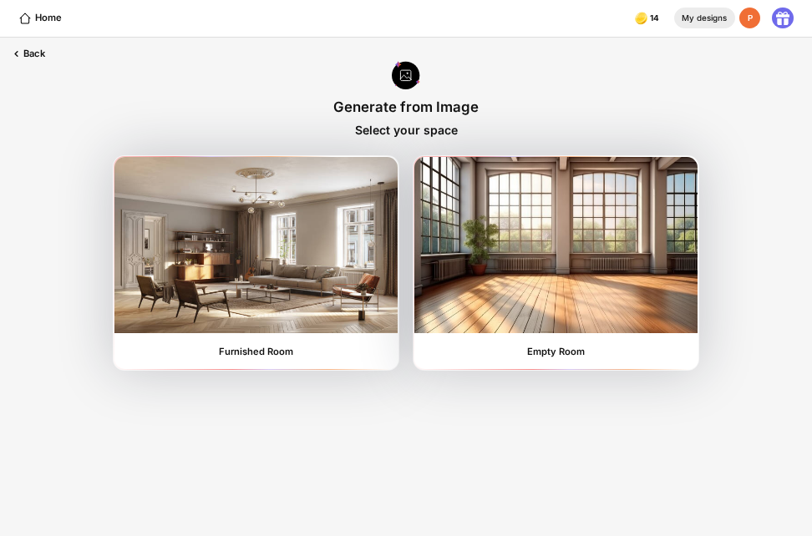
click at [698, 26] on div "My designs" at bounding box center [704, 18] width 61 height 21
